Goal: Contribute content: Add original content to the website for others to see

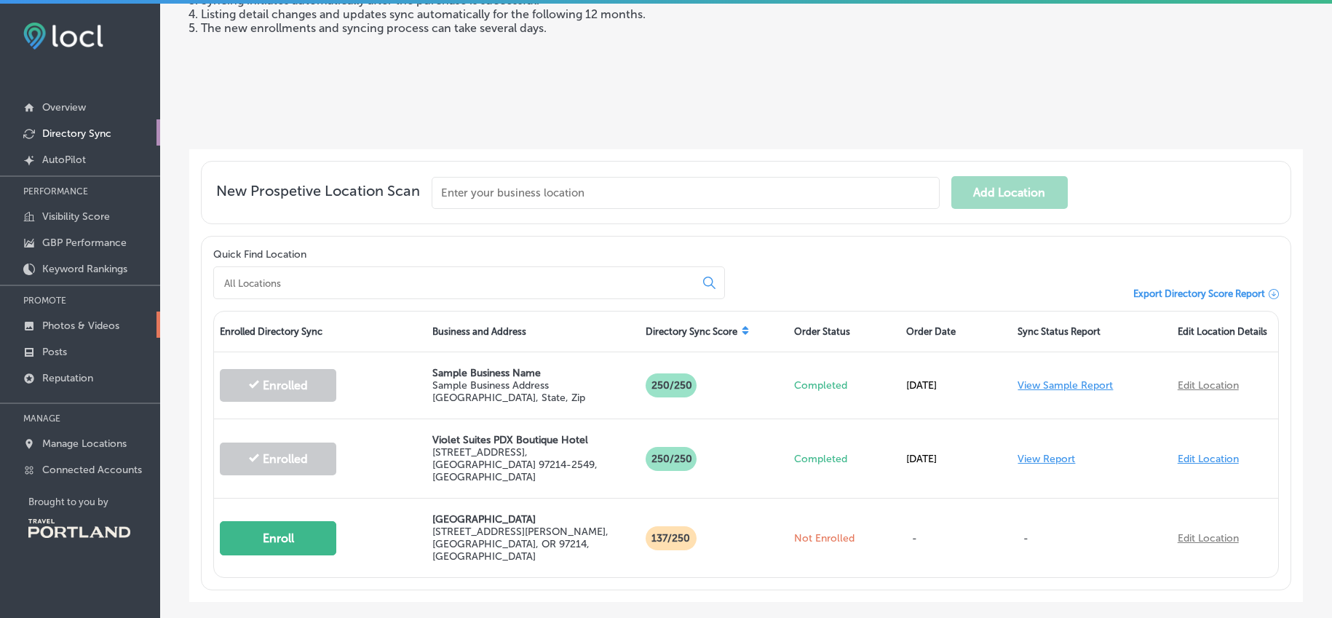
scroll to position [4, 0]
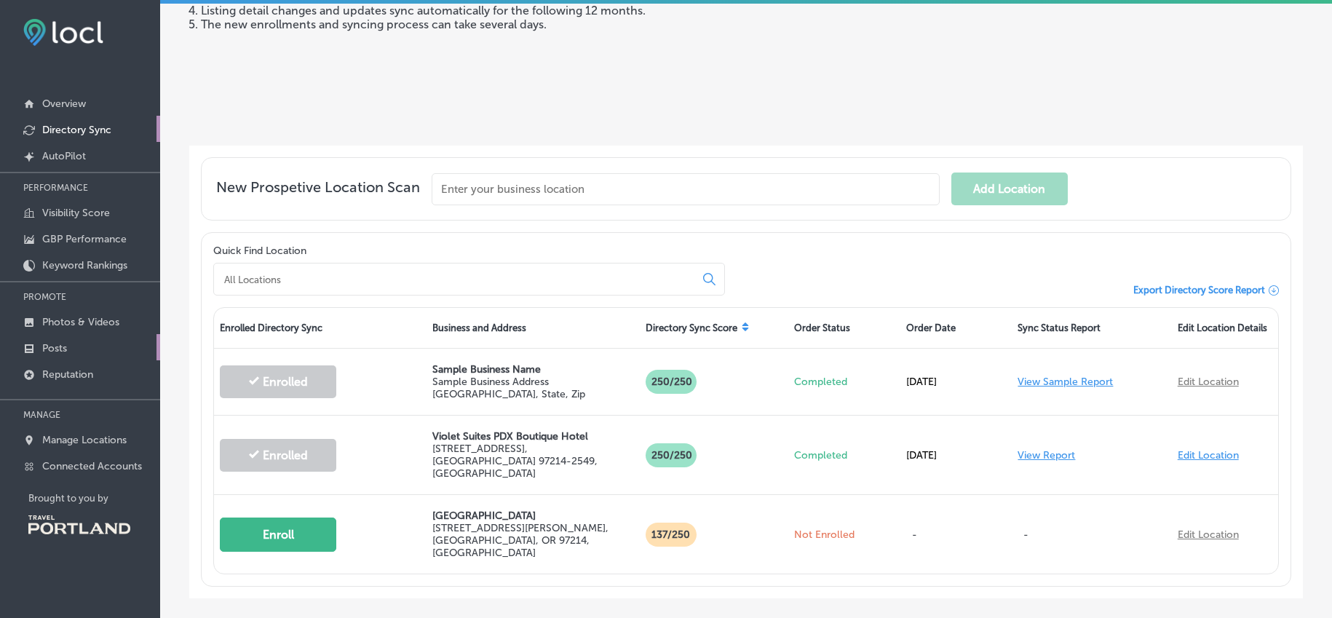
click at [73, 346] on link "Posts" at bounding box center [80, 347] width 160 height 26
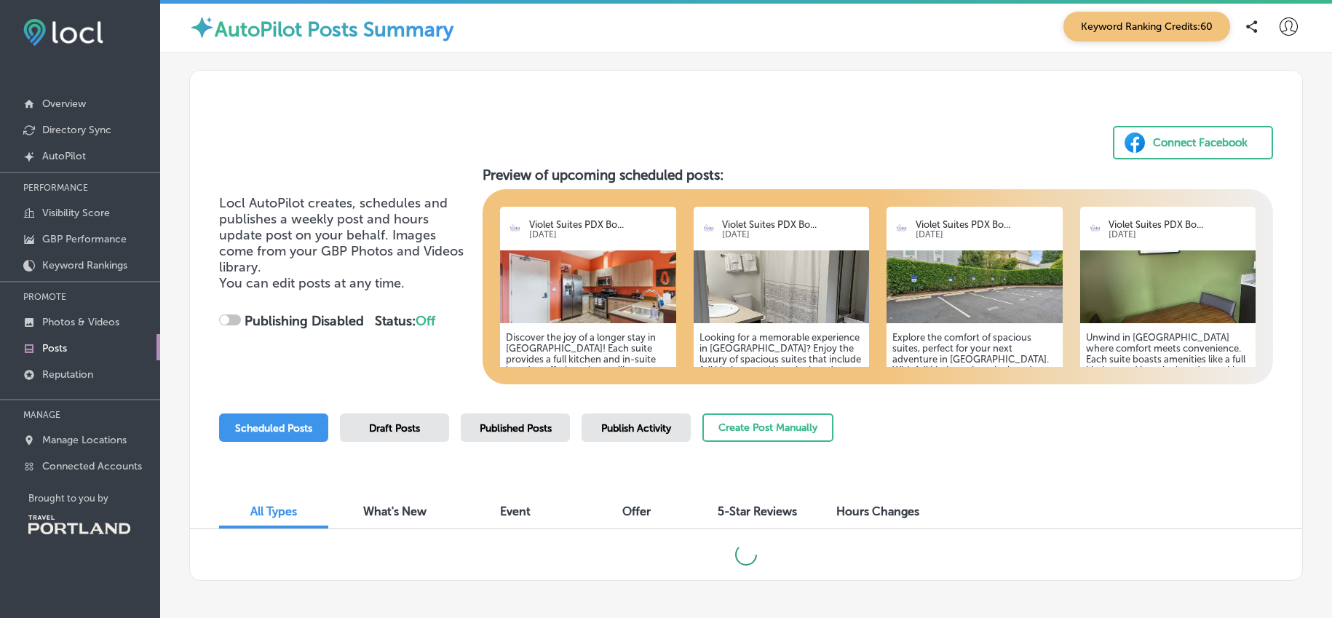
scroll to position [62, 0]
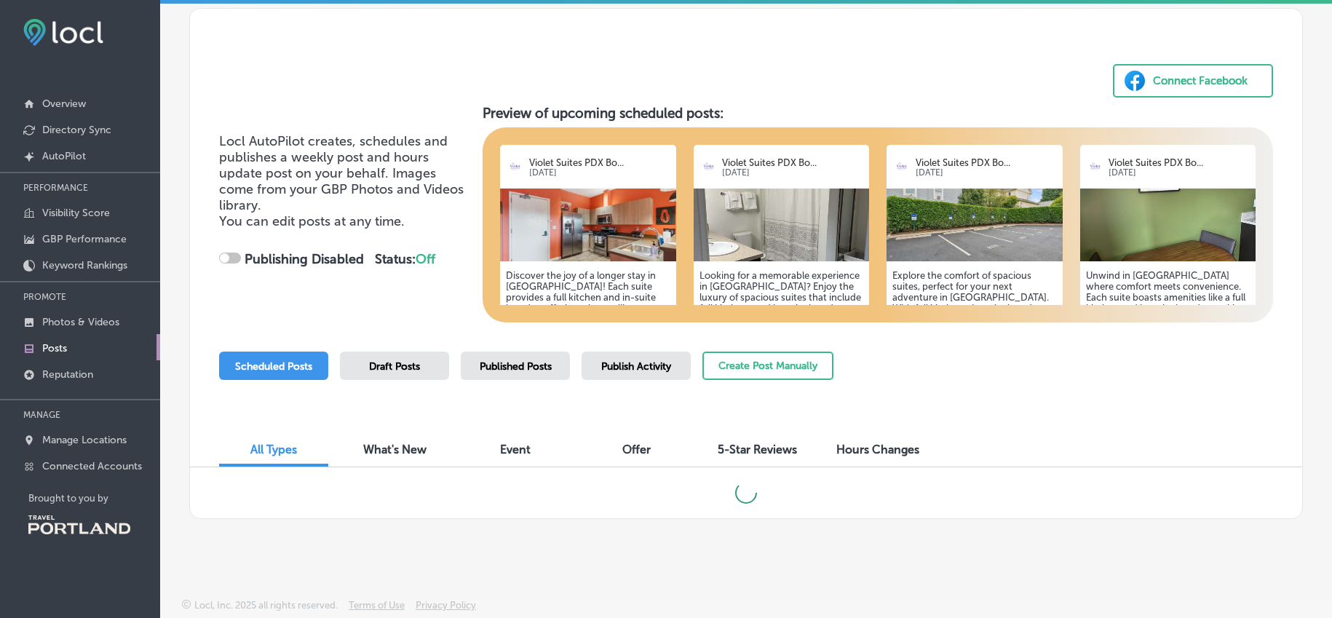
click at [606, 279] on h5 "Discover the joy of a longer stay in [GEOGRAPHIC_DATA]! Each suite provides a f…" at bounding box center [588, 335] width 164 height 131
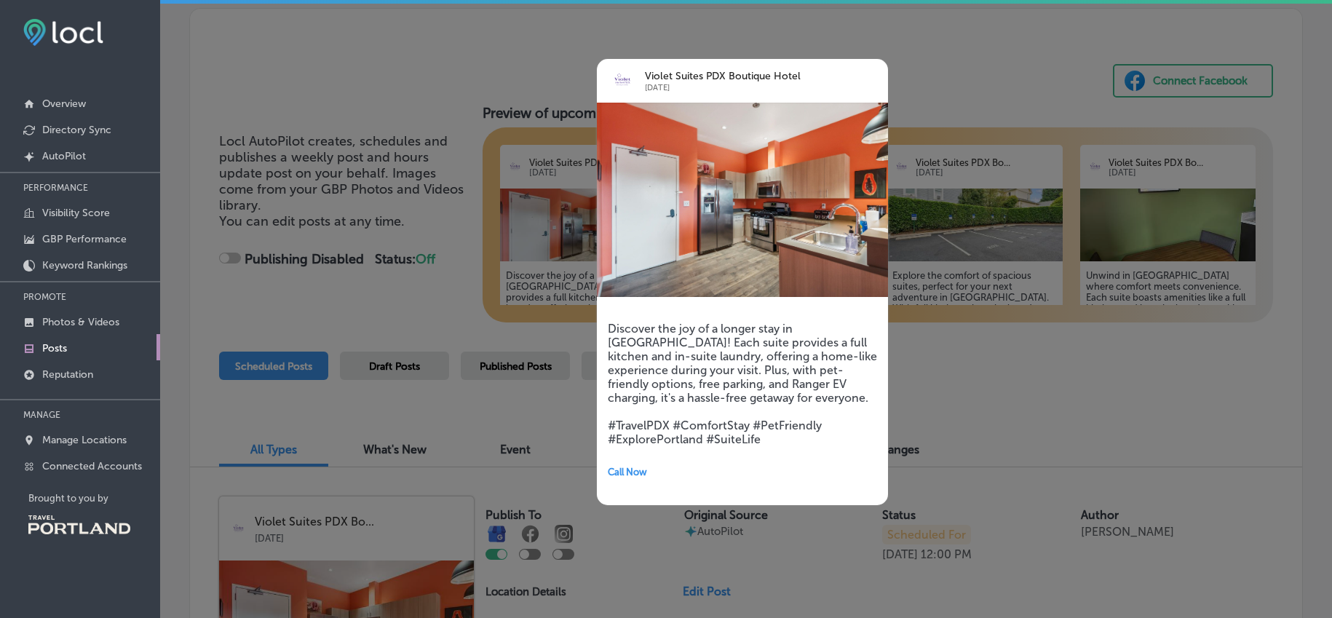
checkbox input "true"
click at [939, 354] on div at bounding box center [666, 309] width 1332 height 618
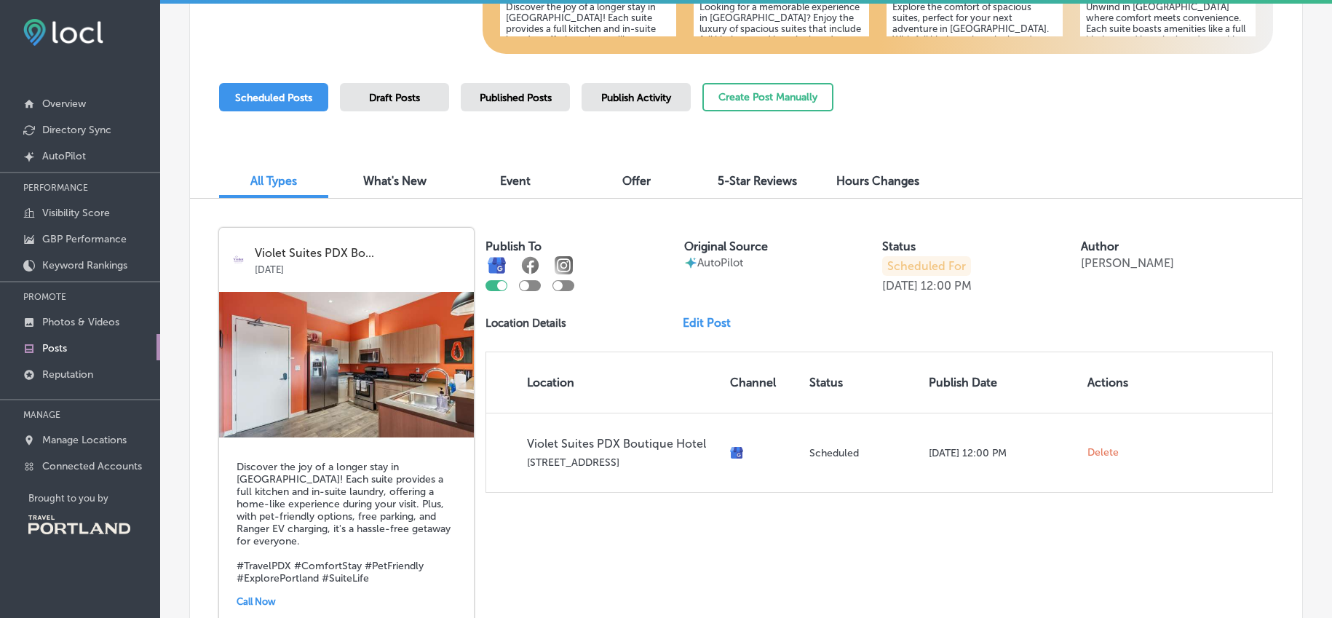
scroll to position [333, 0]
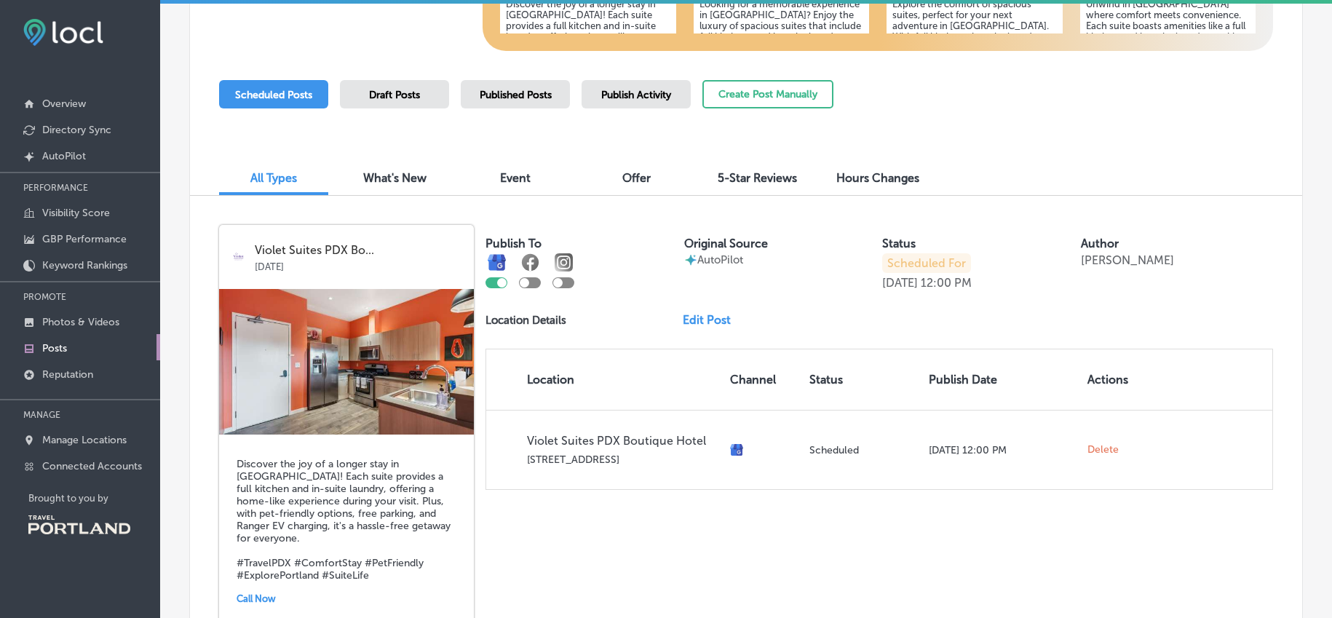
click at [563, 285] on div at bounding box center [563, 282] width 22 height 11
checkbox input "true"
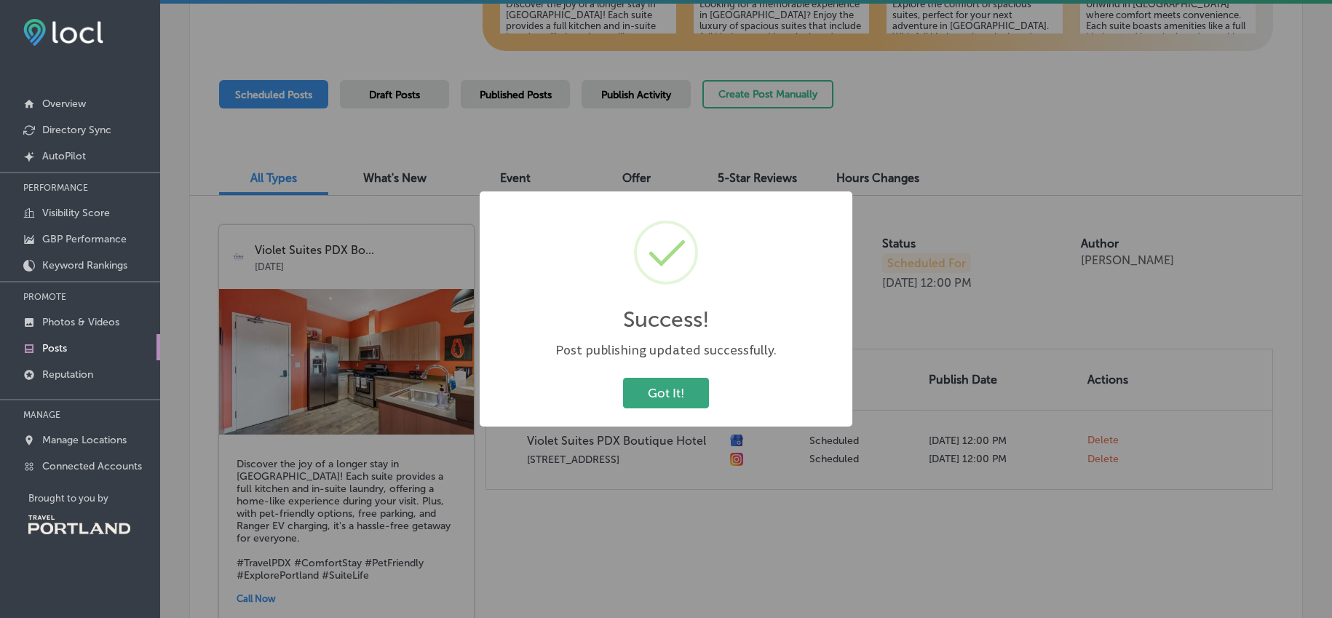
drag, startPoint x: 687, startPoint y: 393, endPoint x: 680, endPoint y: 390, distance: 7.8
click at [686, 392] on button "Got It!" at bounding box center [666, 393] width 86 height 30
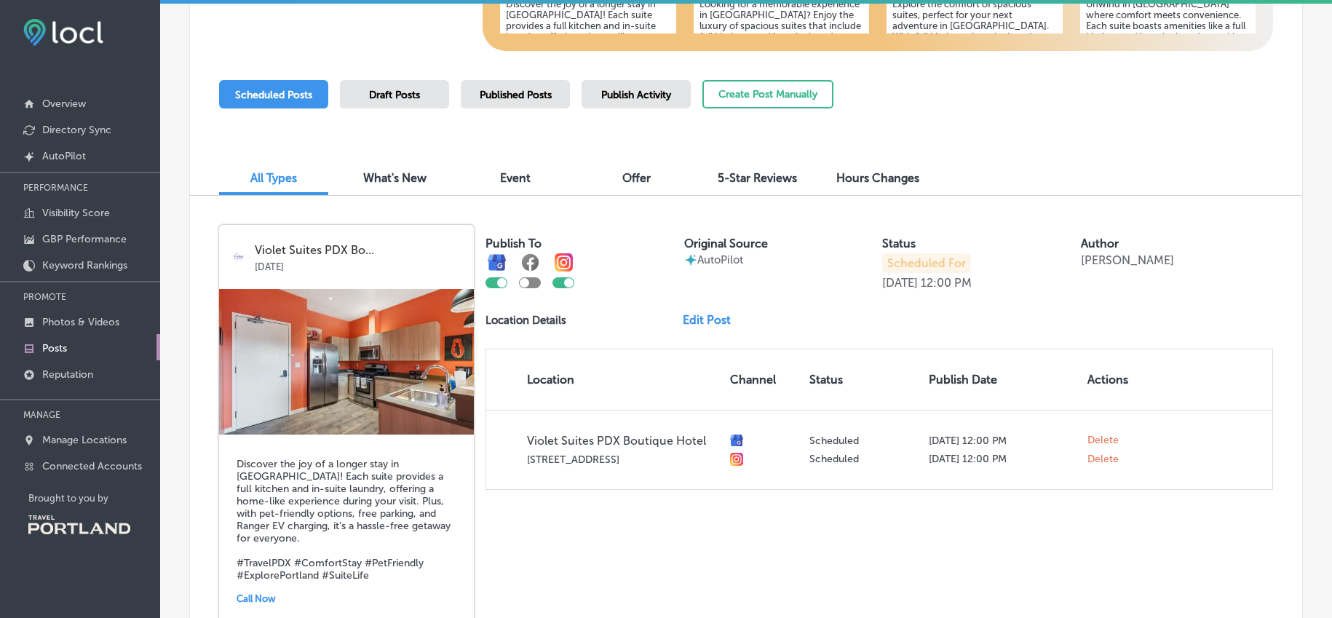
click at [700, 319] on link "Edit Post" at bounding box center [713, 320] width 60 height 14
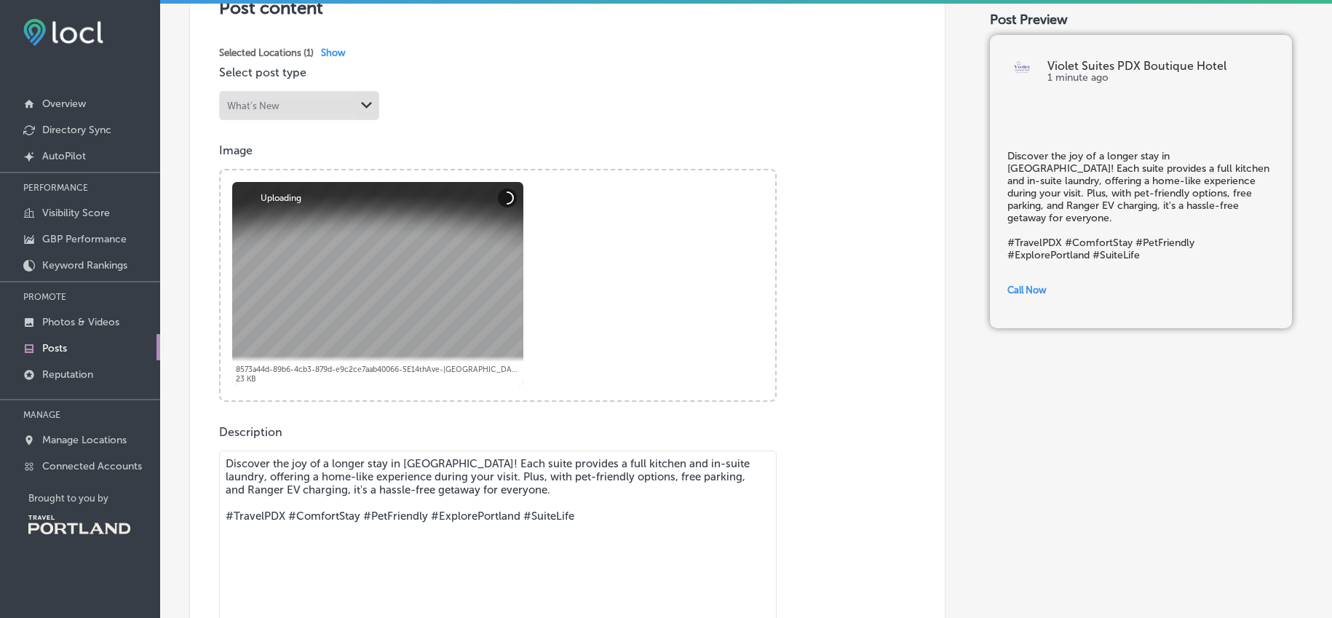
scroll to position [346, 0]
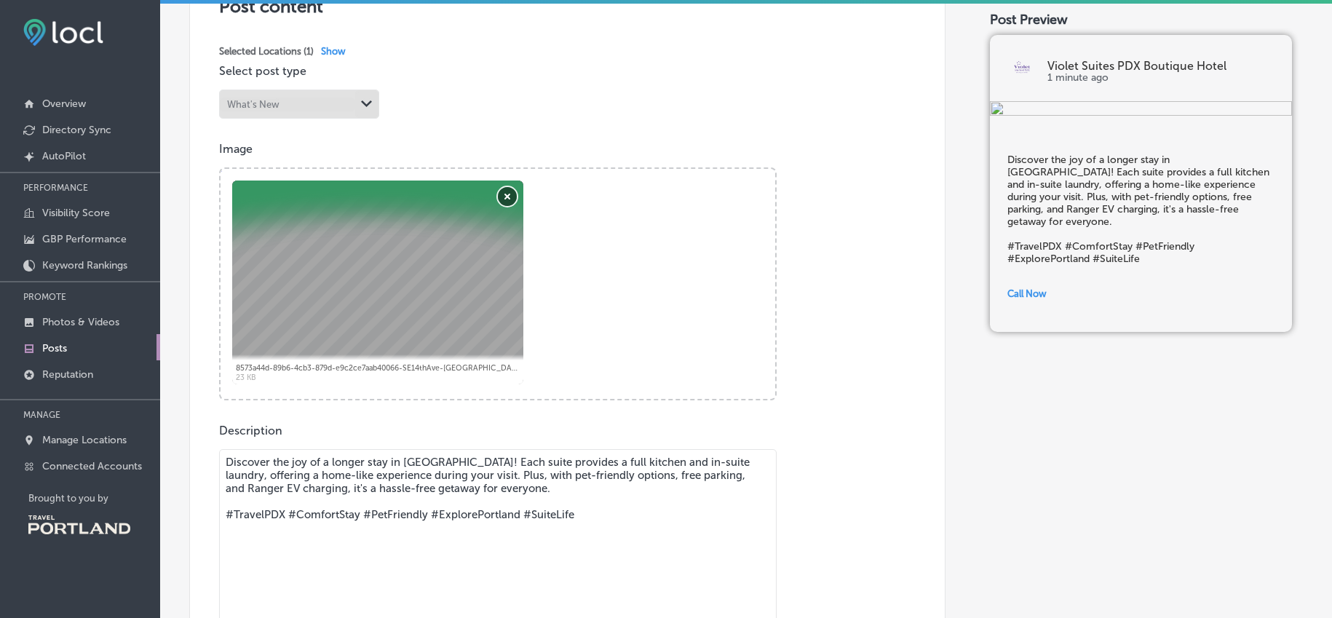
click at [504, 195] on button "Remove" at bounding box center [507, 196] width 19 height 19
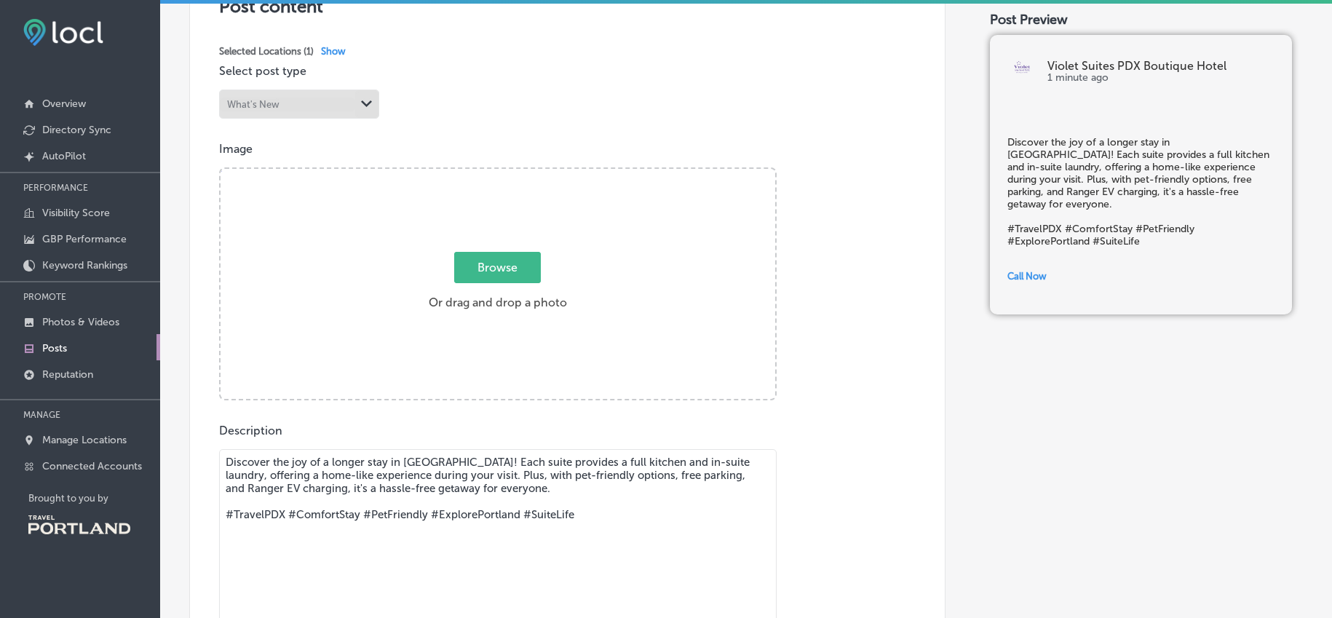
click at [510, 273] on span "Browse" at bounding box center [497, 267] width 87 height 31
click at [510, 173] on input "Browse Or drag and drop a photo" at bounding box center [498, 171] width 555 height 4
type input "C:\fakepath\110-SE 14th Ave - Portland - 546.jpg"
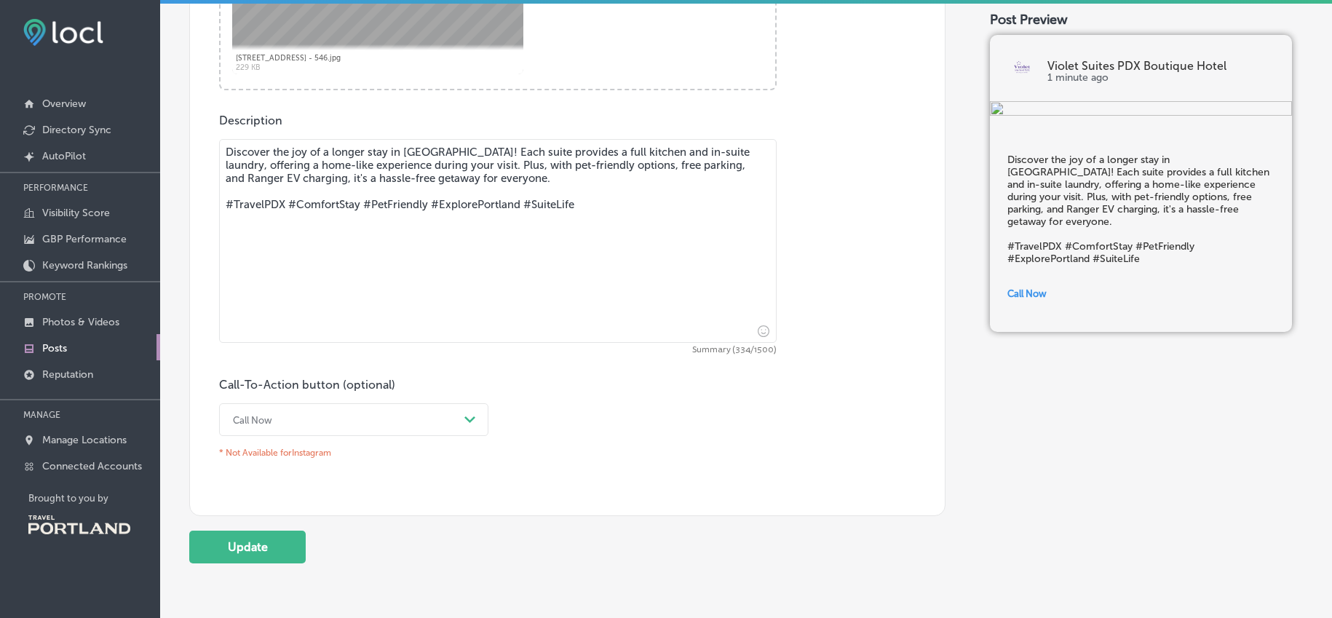
scroll to position [657, 0]
click at [263, 547] on button "Update" at bounding box center [247, 546] width 116 height 33
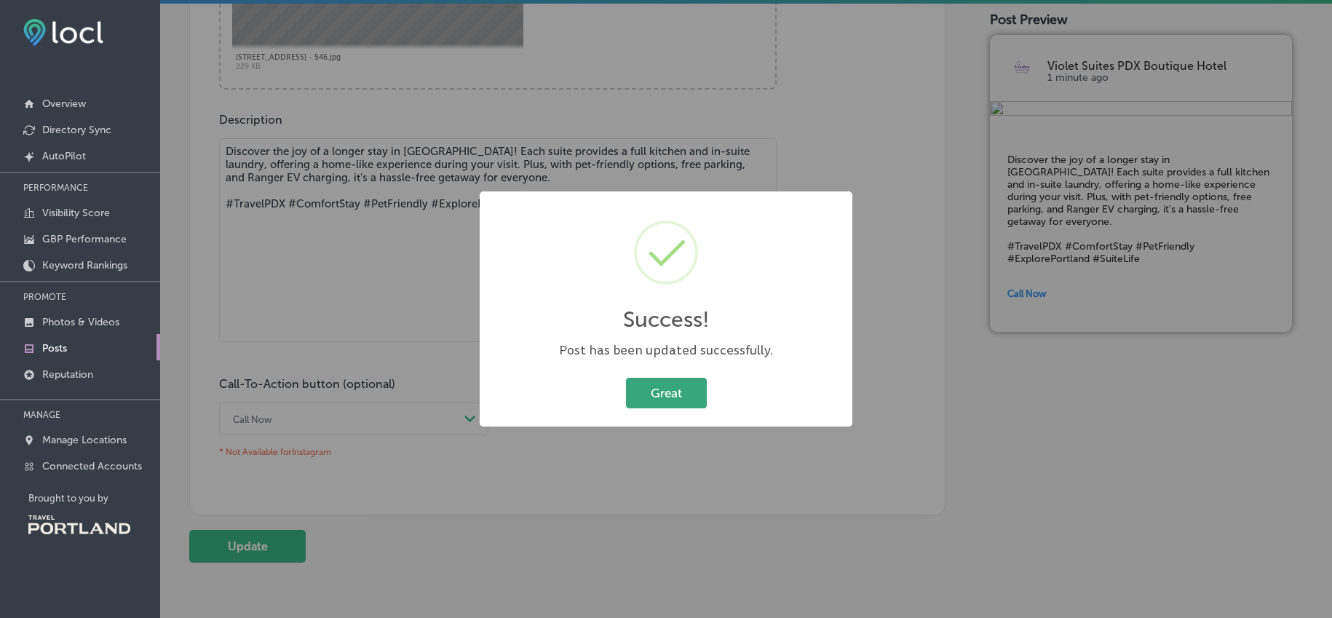
click at [674, 389] on button "Great" at bounding box center [666, 393] width 81 height 30
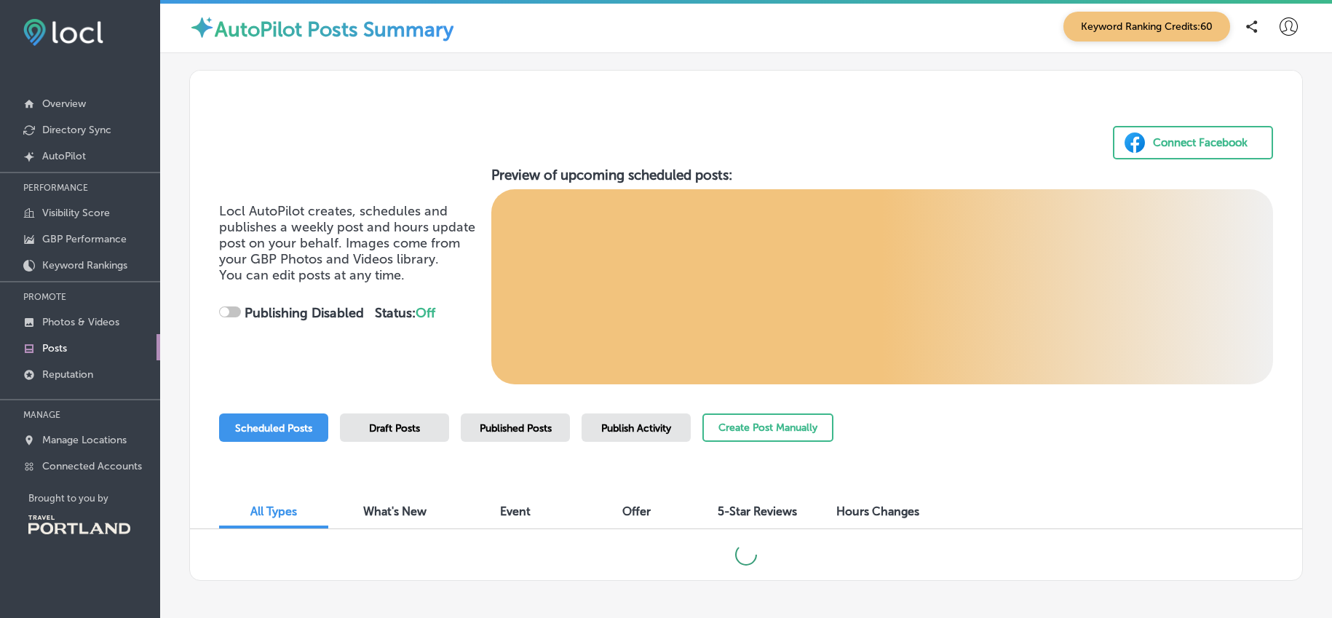
checkbox input "true"
